Goal: Task Accomplishment & Management: Use online tool/utility

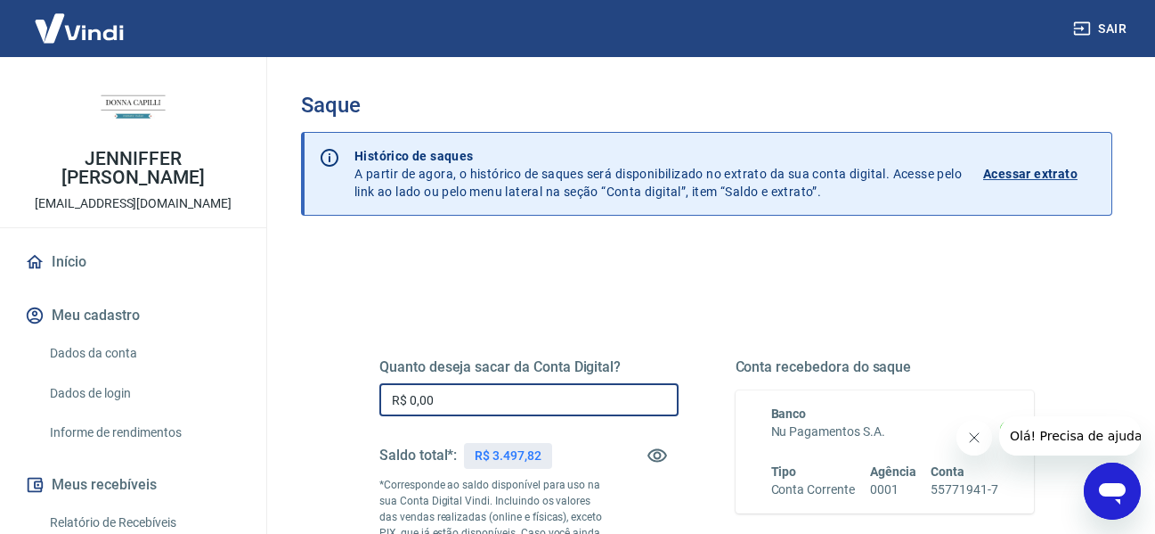
click at [438, 398] on input "R$ 0,00" at bounding box center [529, 399] width 299 height 33
type input "R$ 3.497,00"
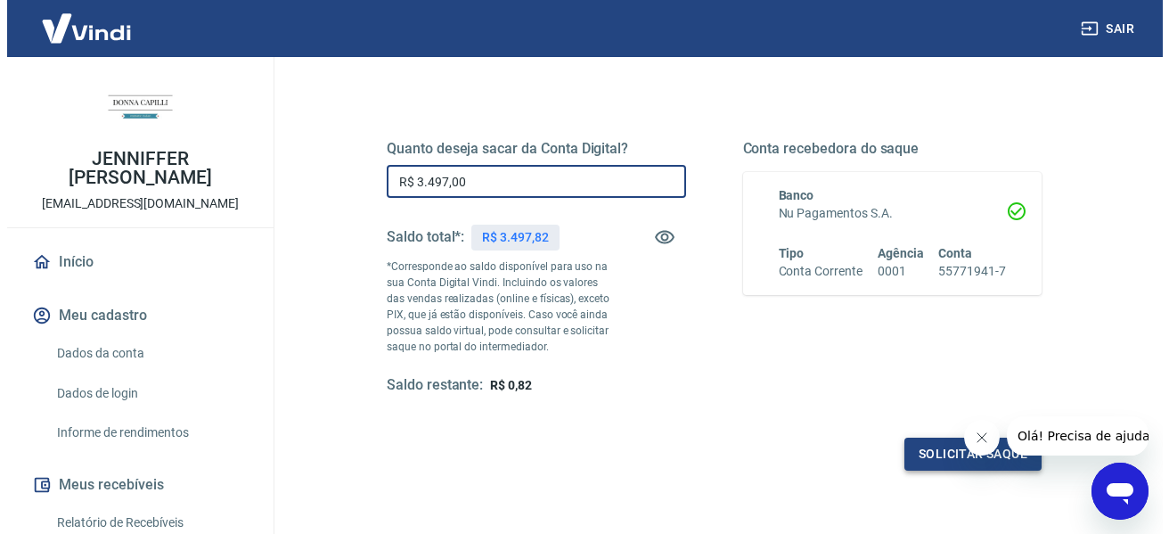
scroll to position [178, 0]
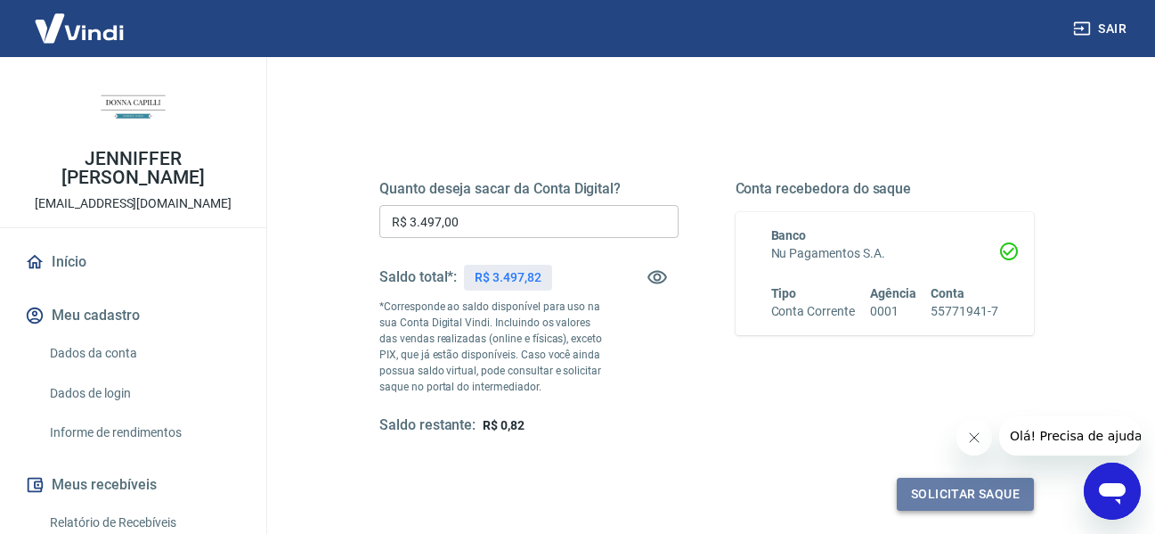
click at [929, 489] on button "Solicitar saque" at bounding box center [965, 494] width 137 height 33
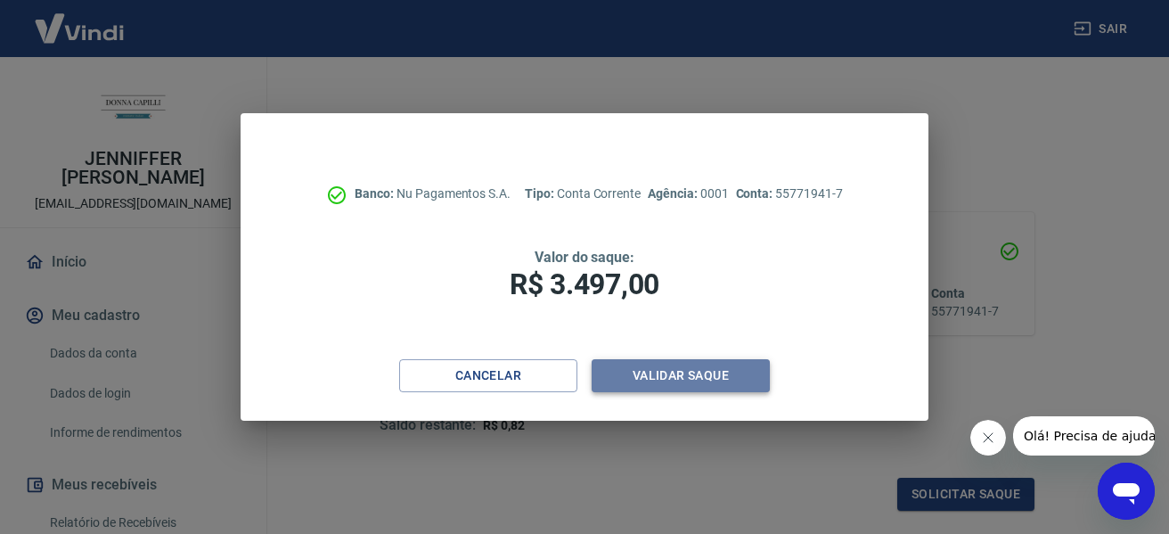
click at [702, 376] on button "Validar saque" at bounding box center [681, 375] width 178 height 33
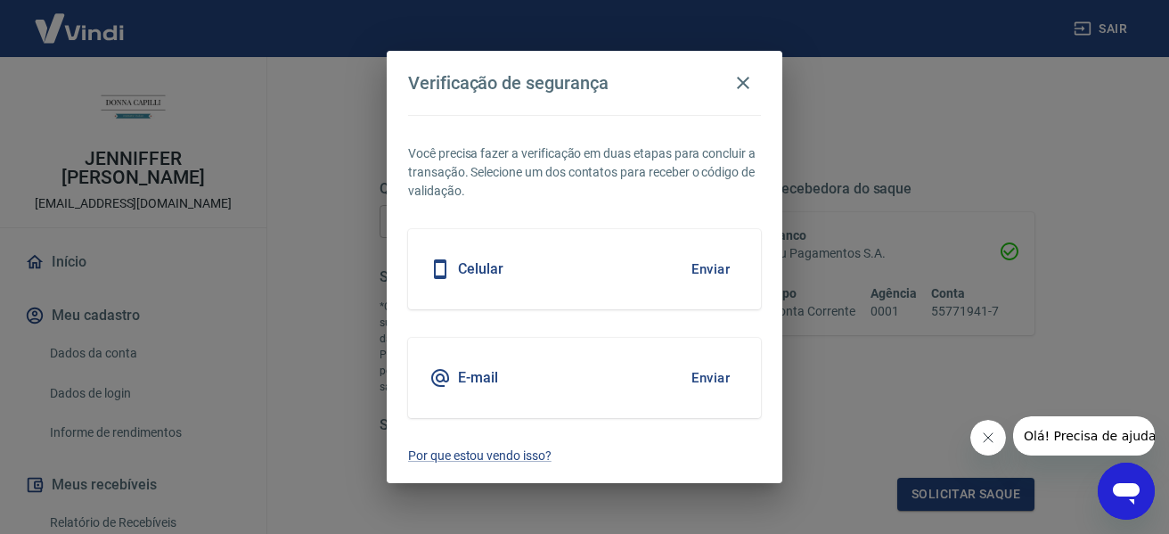
click at [672, 382] on div "E-mail Enviar" at bounding box center [584, 378] width 353 height 80
click at [694, 378] on button "Enviar" at bounding box center [711, 377] width 58 height 37
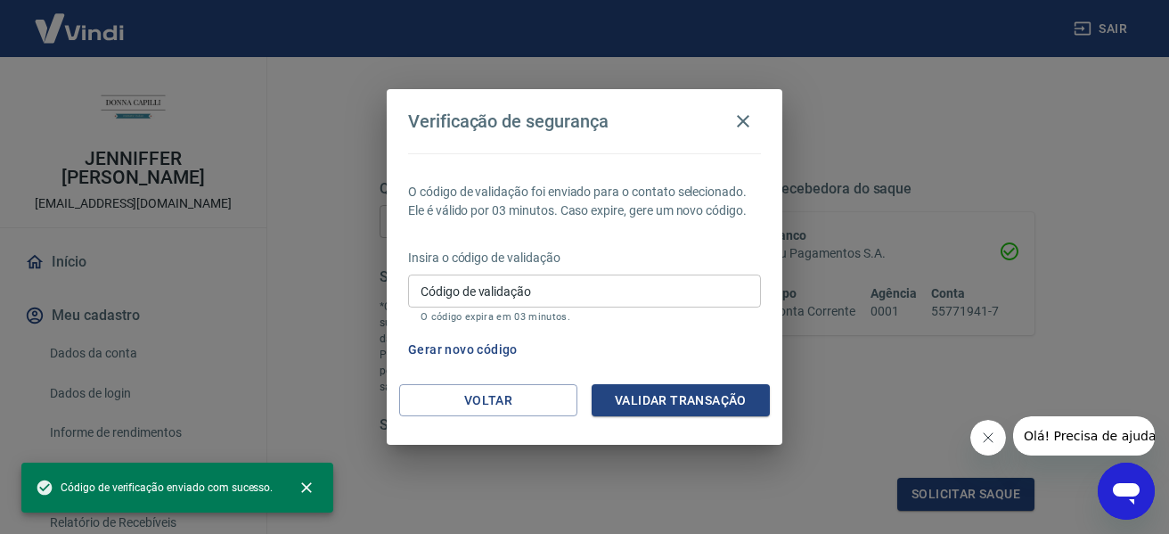
click at [508, 272] on div "Insira o código de validação Código de validação Código de validação O código e…" at bounding box center [584, 288] width 353 height 78
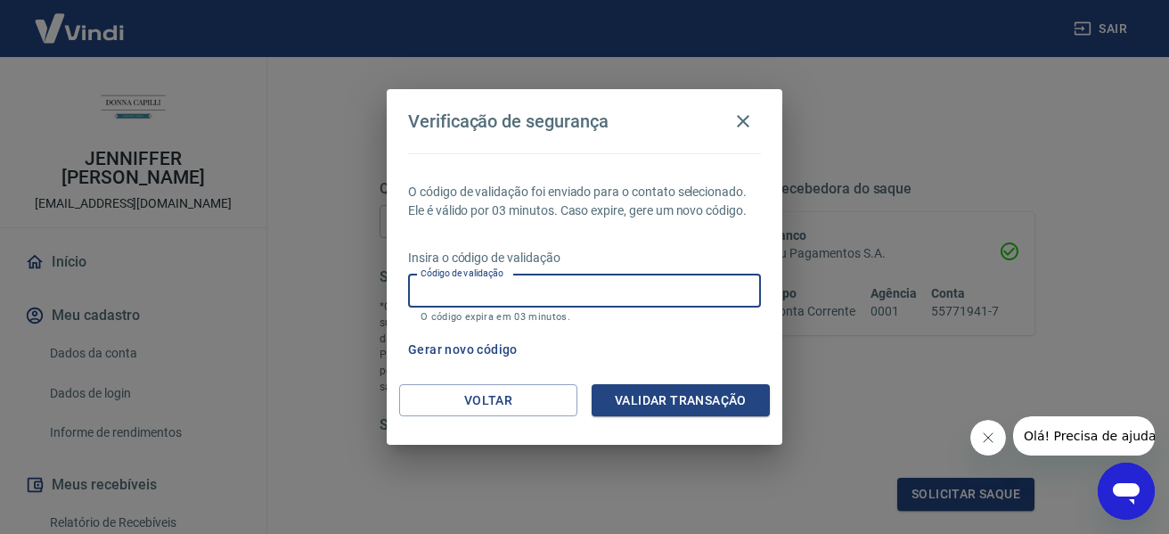
click at [482, 296] on input "Código de validação" at bounding box center [584, 290] width 353 height 33
paste input "169756"
type input "169756"
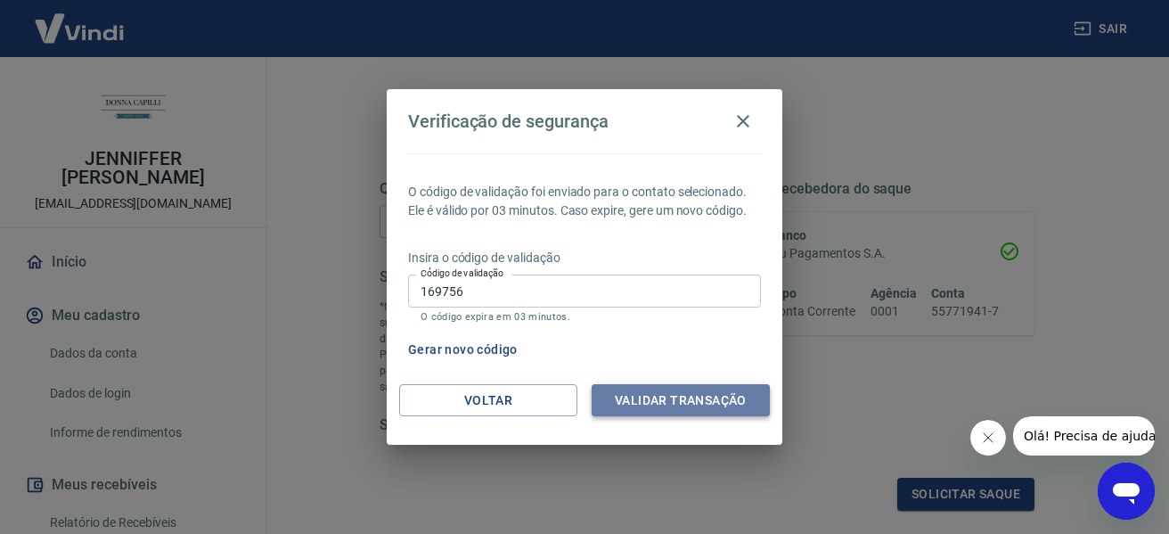
click at [689, 414] on button "Validar transação" at bounding box center [681, 400] width 178 height 33
